Goal: Find specific fact: Find specific fact

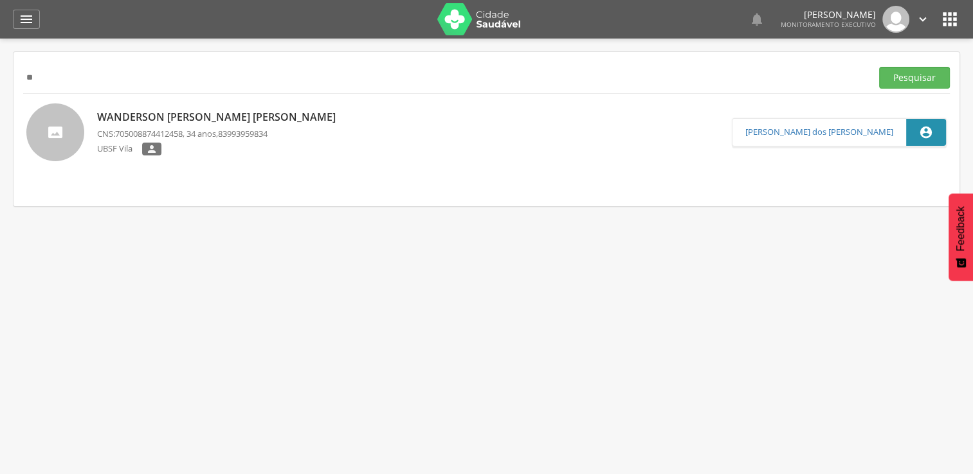
type input "*"
click at [879, 67] on button "Pesquisar" at bounding box center [914, 78] width 71 height 22
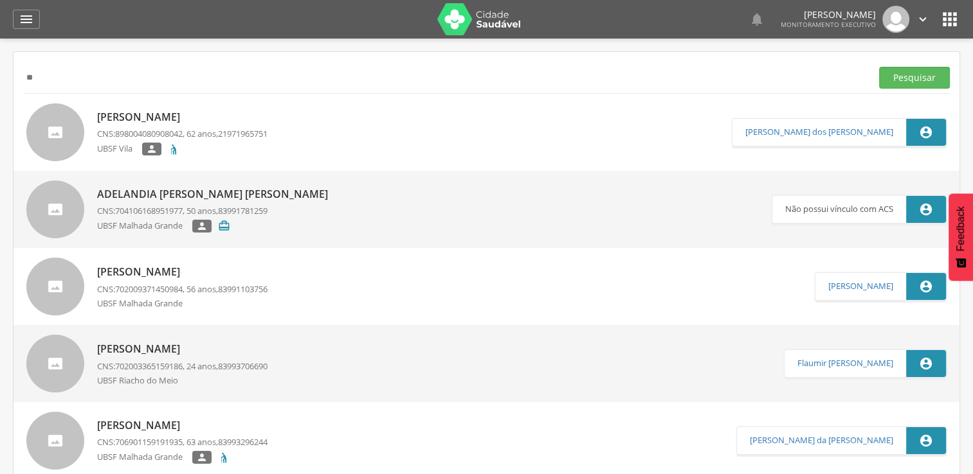
type input "*"
click at [879, 67] on button "Pesquisar" at bounding box center [914, 78] width 71 height 22
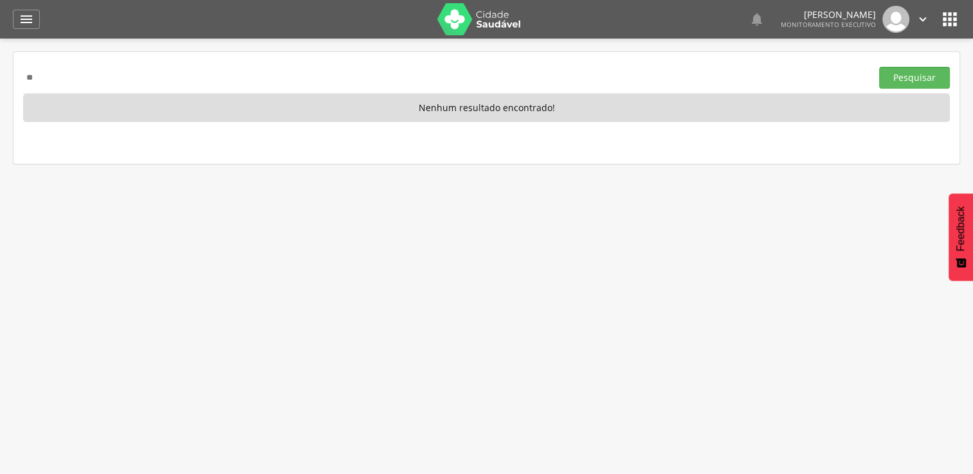
type input "*"
click at [879, 67] on button "Pesquisar" at bounding box center [914, 78] width 71 height 22
type input "*"
type input "**********"
click at [879, 67] on button "Pesquisar" at bounding box center [914, 78] width 71 height 22
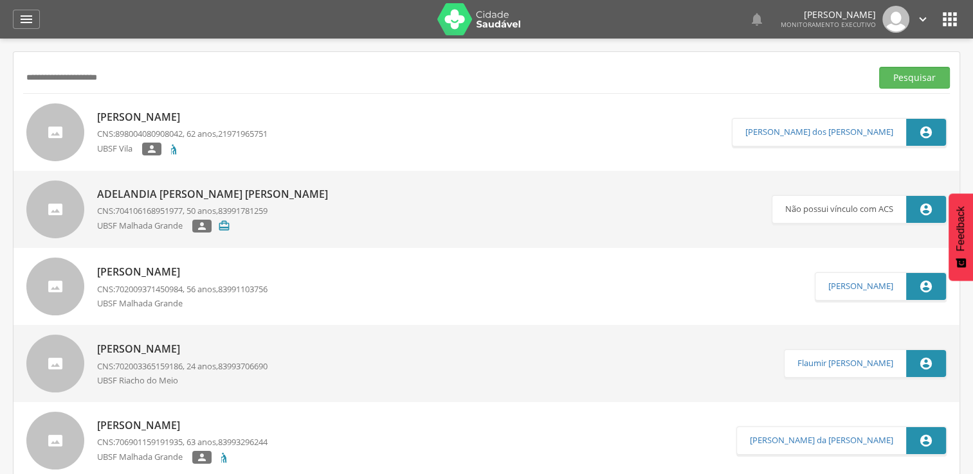
click at [204, 157] on div "UBSF Vila " at bounding box center [182, 151] width 170 height 16
type input "**********"
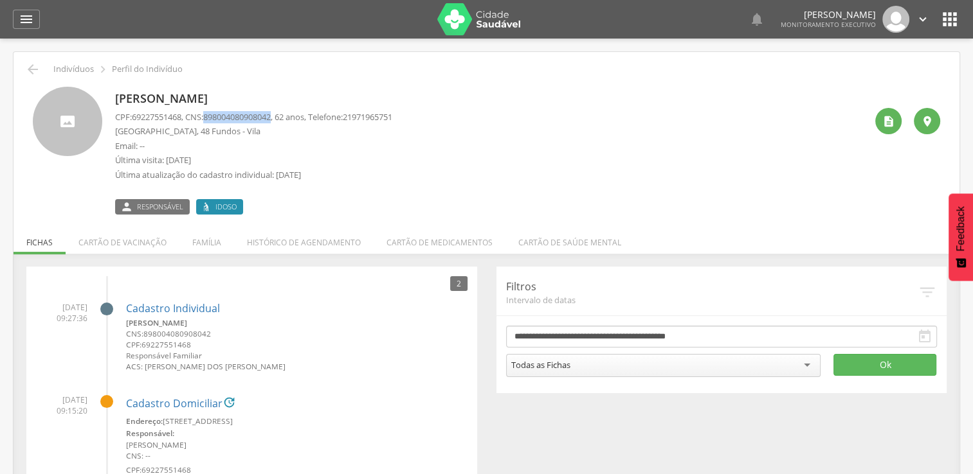
drag, startPoint x: 211, startPoint y: 117, endPoint x: 281, endPoint y: 115, distance: 70.1
click at [271, 115] on span "898004080908042" at bounding box center [236, 117] width 67 height 12
copy span "898004080908042"
click at [31, 20] on icon "" at bounding box center [26, 19] width 15 height 15
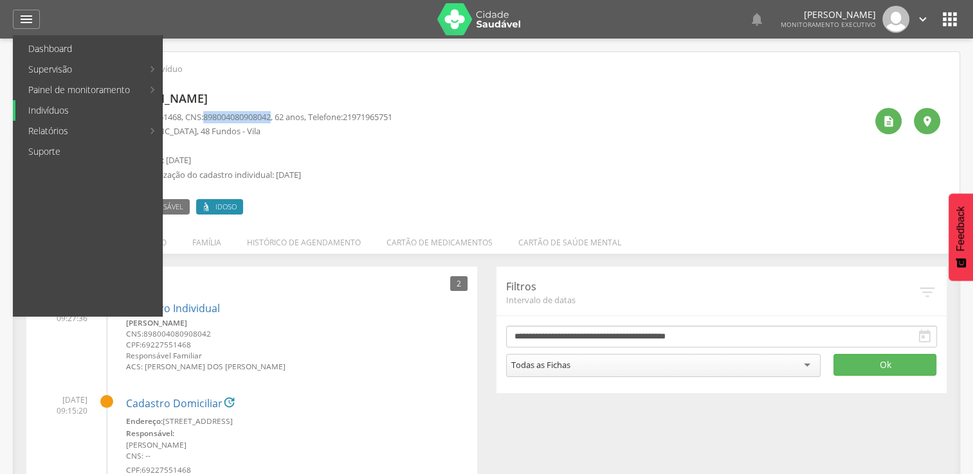
click at [78, 114] on link "Indivíduos" at bounding box center [88, 110] width 147 height 21
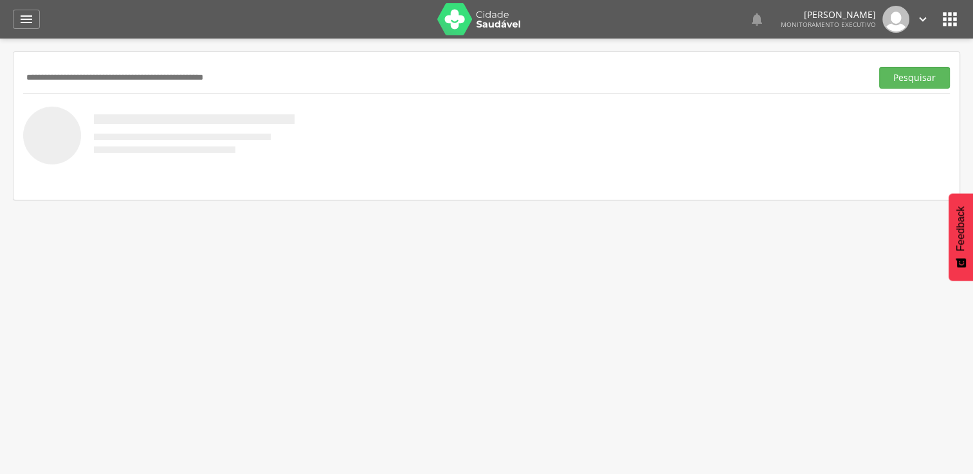
click at [67, 80] on input "text" at bounding box center [444, 78] width 843 height 22
type input "**********"
click at [879, 67] on button "Pesquisar" at bounding box center [914, 78] width 71 height 22
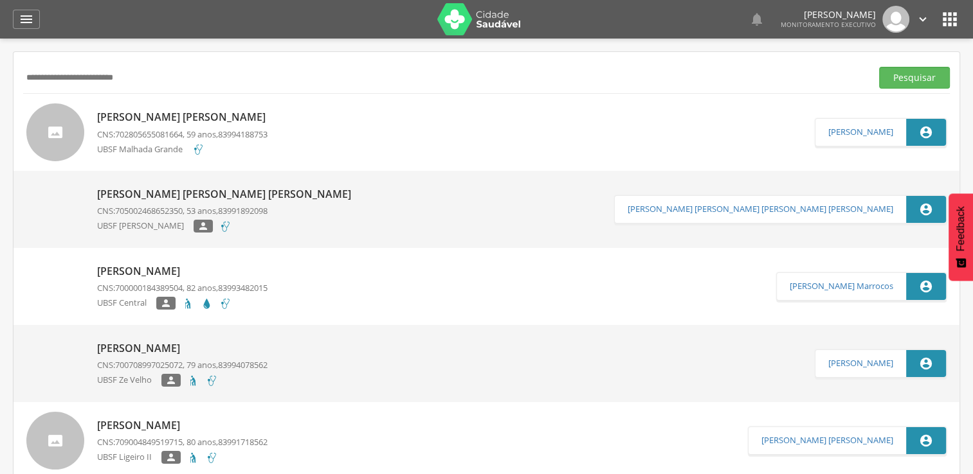
click at [167, 158] on div "UBSF Malhada Grande" at bounding box center [184, 150] width 175 height 15
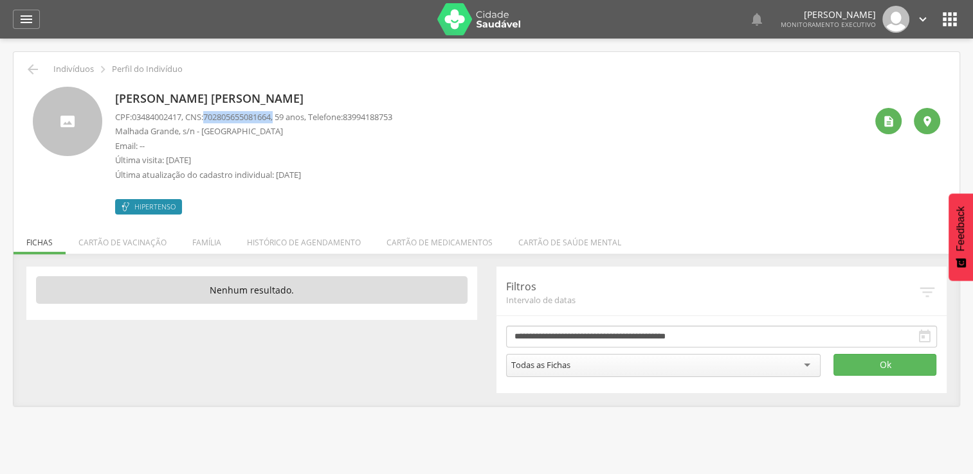
drag, startPoint x: 212, startPoint y: 116, endPoint x: 285, endPoint y: 120, distance: 72.7
click at [285, 120] on p "CPF: 03484002417 , CNS: [PHONE_NUMBER] , 59 anos, Telefone: [PHONE_NUMBER]" at bounding box center [253, 117] width 277 height 12
drag, startPoint x: 285, startPoint y: 120, endPoint x: 282, endPoint y: 136, distance: 16.4
click at [282, 136] on p "Malhada Grande, s/n - [GEOGRAPHIC_DATA]" at bounding box center [253, 131] width 277 height 12
drag, startPoint x: 211, startPoint y: 117, endPoint x: 283, endPoint y: 118, distance: 72.0
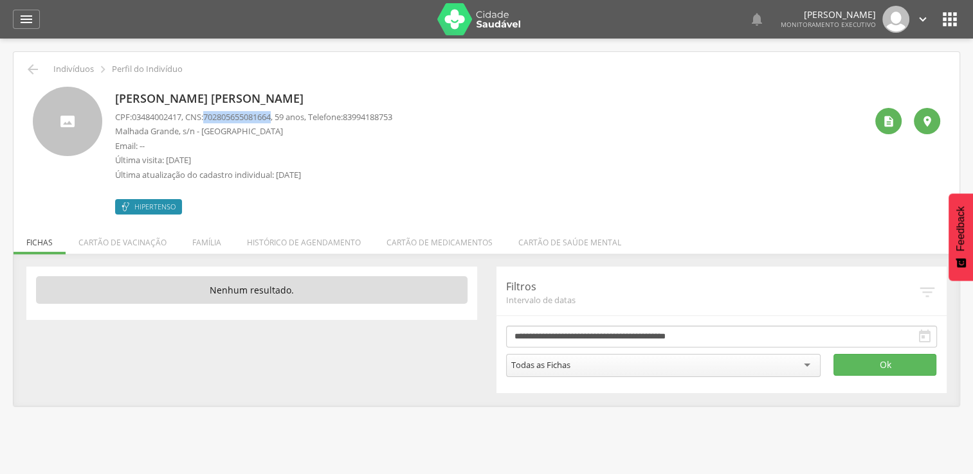
click at [283, 118] on p "CPF: 03484002417 , CNS: [PHONE_NUMBER] , 59 anos, Telefone: [PHONE_NUMBER]" at bounding box center [253, 117] width 277 height 12
copy span "702805655081664"
